Goal: Information Seeking & Learning: Learn about a topic

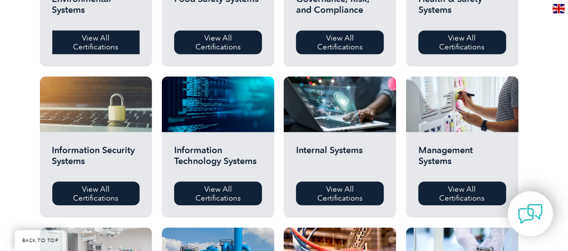
scroll to position [395, 0]
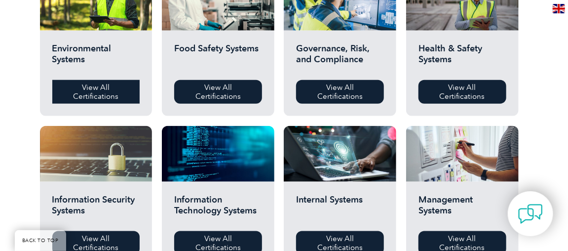
click at [91, 91] on link "View All Certifications" at bounding box center [96, 92] width 88 height 24
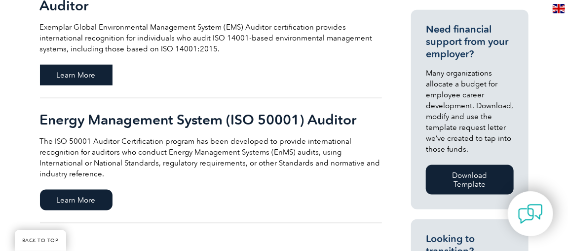
scroll to position [395, 0]
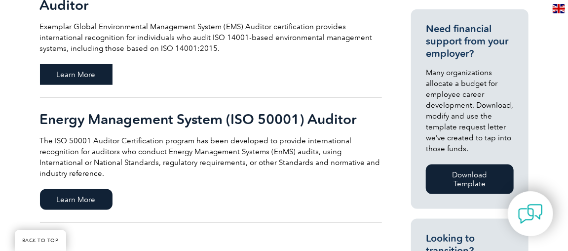
click at [71, 75] on span "Learn More" at bounding box center [76, 74] width 73 height 21
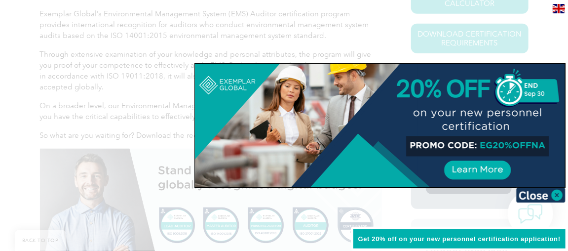
scroll to position [296, 0]
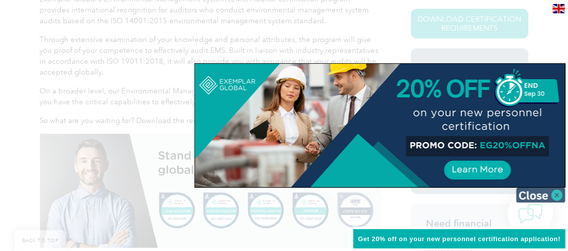
click at [556, 195] on img at bounding box center [541, 195] width 49 height 15
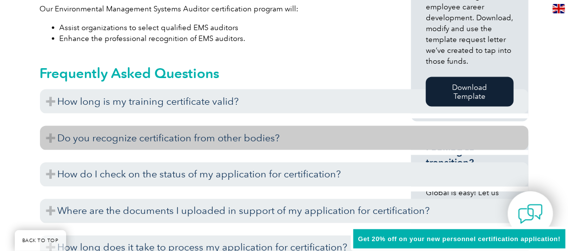
scroll to position [593, 0]
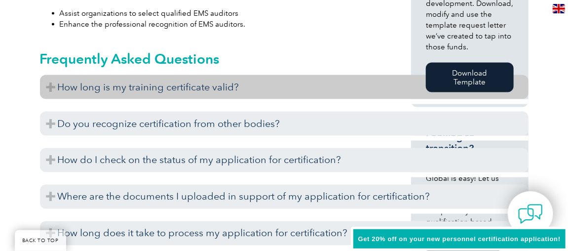
click at [62, 89] on h3 "How long is my training certificate valid?" at bounding box center [284, 87] width 489 height 24
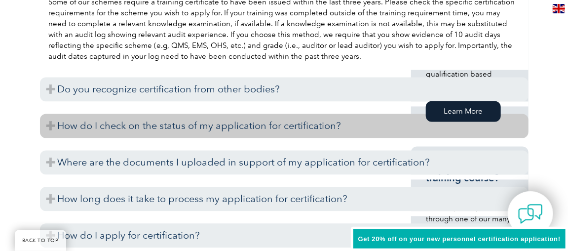
scroll to position [790, 0]
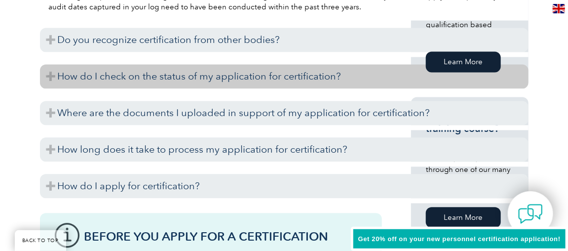
click at [51, 76] on h3 "How do I check on the status of my application for certification?" at bounding box center [284, 76] width 489 height 24
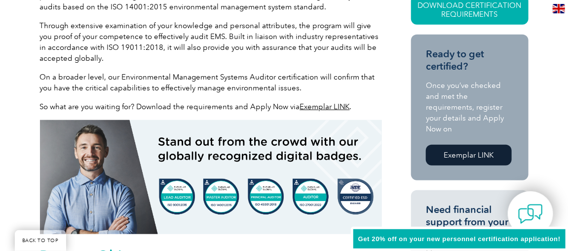
scroll to position [247, 0]
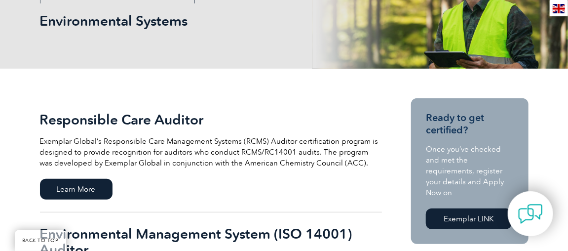
scroll to position [130, 0]
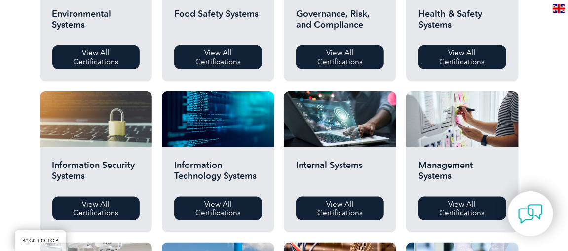
scroll to position [444, 0]
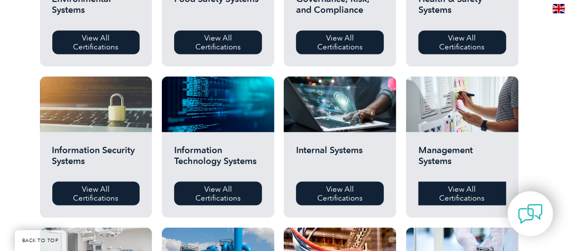
click at [459, 194] on link "View All Certifications" at bounding box center [463, 194] width 88 height 24
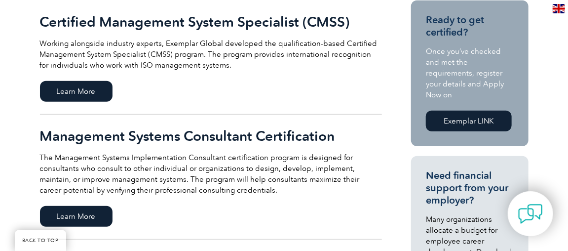
scroll to position [247, 0]
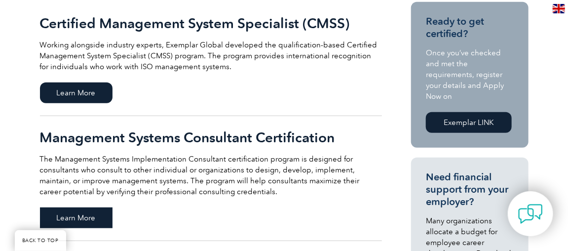
click at [73, 220] on span "Learn More" at bounding box center [76, 217] width 73 height 21
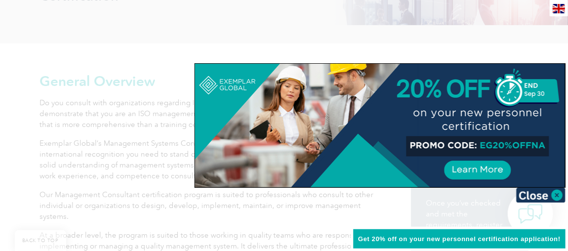
scroll to position [247, 0]
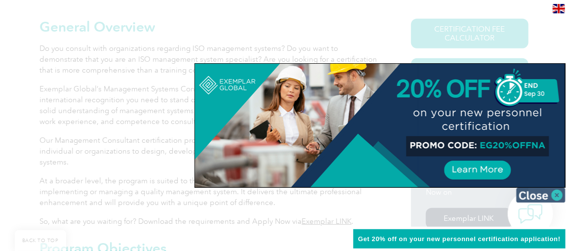
click at [559, 194] on img at bounding box center [541, 195] width 49 height 15
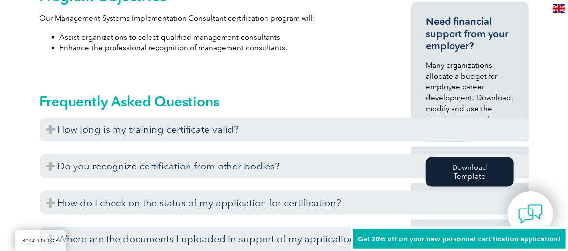
scroll to position [543, 0]
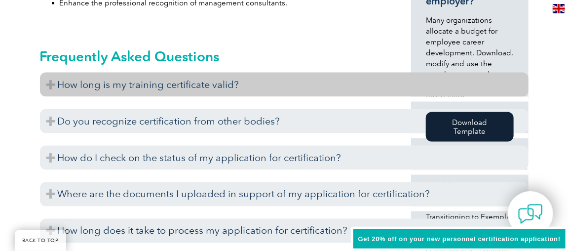
click at [50, 85] on h3 "How long is my training certificate valid?" at bounding box center [284, 85] width 489 height 24
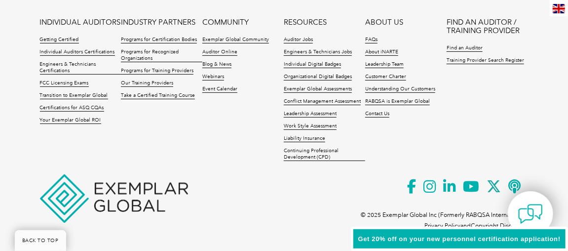
scroll to position [1633, 0]
click at [302, 124] on link "Work Style Assessment" at bounding box center [310, 126] width 53 height 7
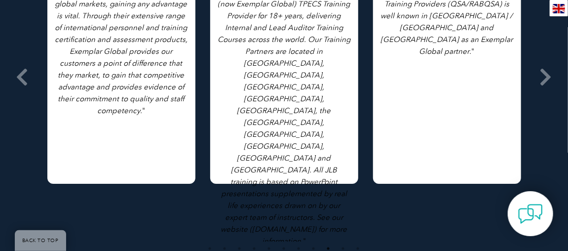
scroll to position [1957, 0]
